Goal: Task Accomplishment & Management: Manage account settings

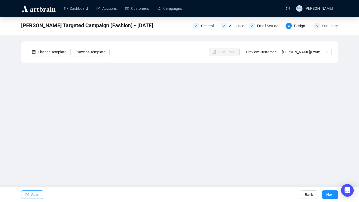
click at [34, 195] on span "Save" at bounding box center [35, 194] width 8 height 15
click at [38, 195] on span "Save" at bounding box center [35, 194] width 8 height 15
click at [33, 190] on span "Save" at bounding box center [35, 194] width 8 height 15
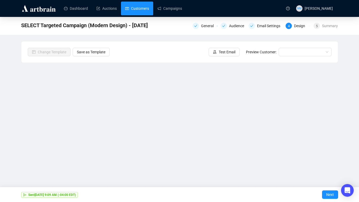
click at [133, 7] on link "Customers" at bounding box center [137, 9] width 24 height 14
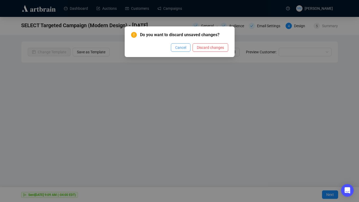
click at [176, 45] on span "Cancel" at bounding box center [180, 48] width 11 height 6
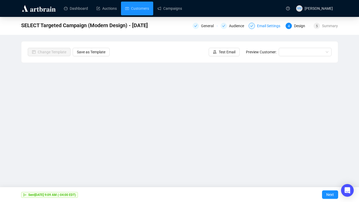
click at [264, 23] on div "Email Settings" at bounding box center [270, 26] width 26 height 6
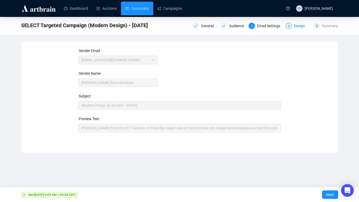
click at [294, 26] on div "Design" at bounding box center [301, 26] width 14 height 6
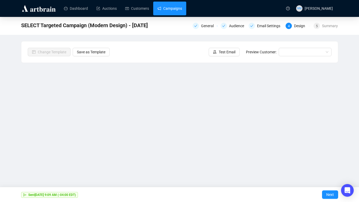
click at [172, 12] on link "Campaigns" at bounding box center [169, 9] width 25 height 14
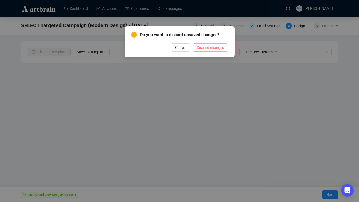
click at [204, 45] on span "Discard changes" at bounding box center [210, 48] width 27 height 6
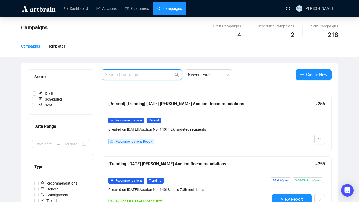
click at [151, 78] on input "text" at bounding box center [139, 75] width 69 height 6
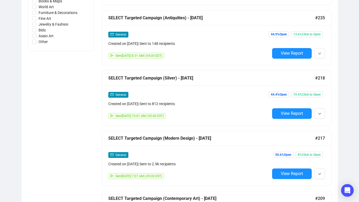
scroll to position [291, 0]
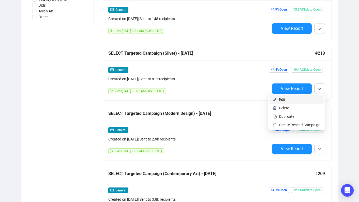
type input "target"
click at [284, 99] on span "Edit" at bounding box center [299, 100] width 41 height 6
